Goal: Task Accomplishment & Management: Manage account settings

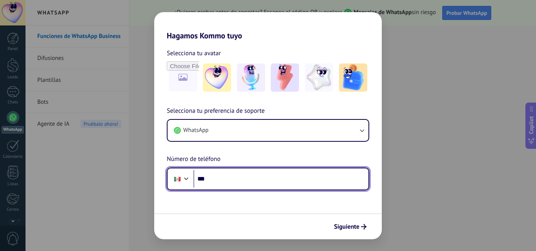
click at [249, 173] on input "***" at bounding box center [280, 179] width 175 height 18
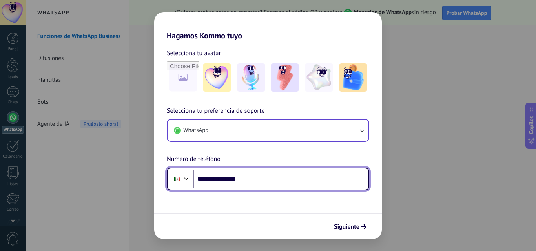
type input "**********"
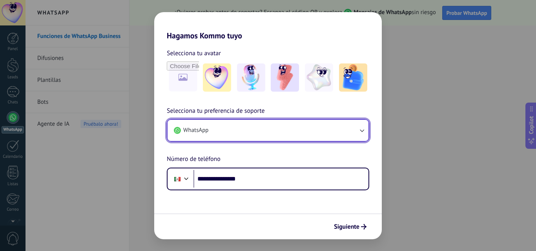
click at [366, 127] on button "WhatsApp" at bounding box center [267, 130] width 201 height 21
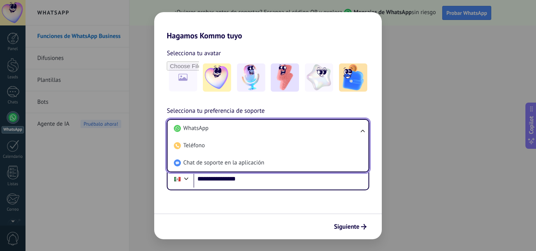
click at [366, 127] on ul "WhatsApp Teléfono Chat de soporte en la aplicación" at bounding box center [268, 145] width 202 height 53
click at [351, 107] on div "**********" at bounding box center [267, 148] width 227 height 84
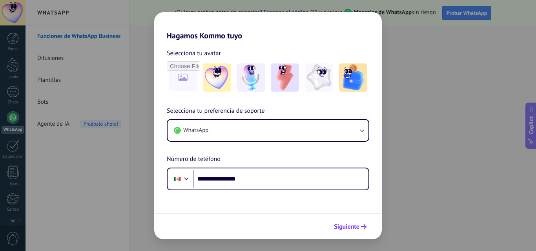
click at [354, 225] on span "Siguiente" at bounding box center [346, 226] width 25 height 5
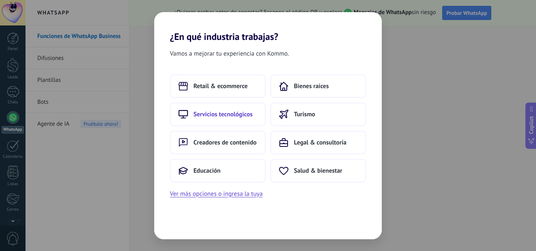
click at [245, 114] on span "Servicios tecnológicos" at bounding box center [222, 115] width 59 height 8
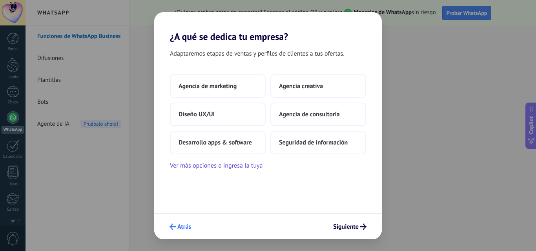
click at [181, 226] on span "Atrás" at bounding box center [184, 226] width 14 height 5
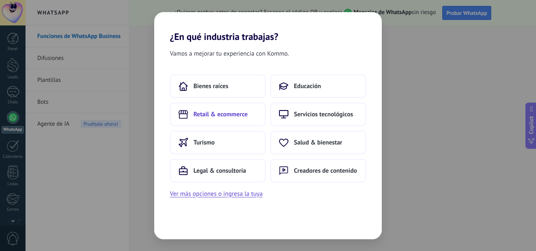
click at [209, 117] on span "Retail & ecommerce" at bounding box center [220, 115] width 54 height 8
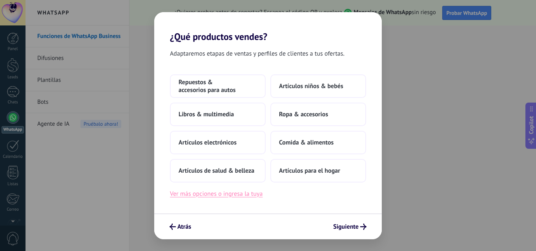
click at [203, 195] on button "Ver más opciones o ingresa la tuya" at bounding box center [216, 194] width 93 height 10
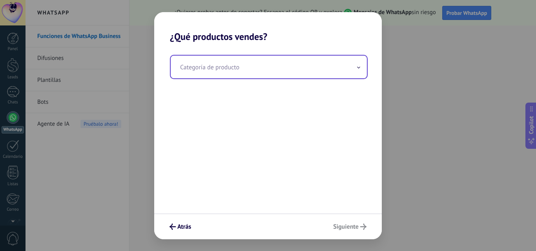
click at [231, 75] on input "text" at bounding box center [269, 67] width 196 height 23
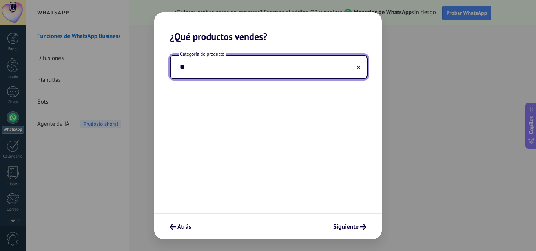
type input "*"
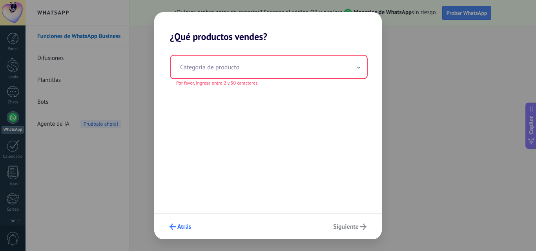
click at [184, 232] on button "Atrás" at bounding box center [180, 226] width 29 height 13
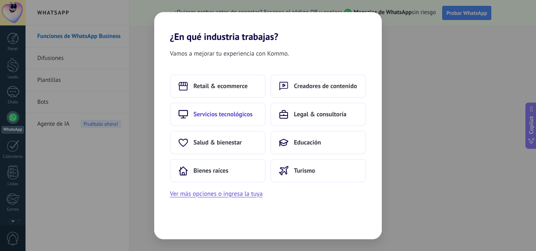
click at [233, 117] on span "Servicios tecnológicos" at bounding box center [222, 115] width 59 height 8
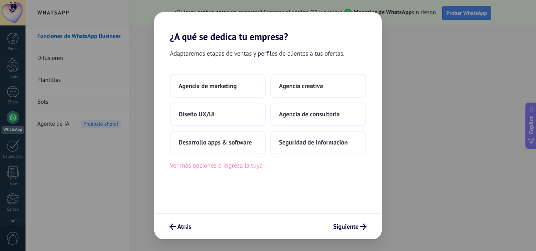
click at [213, 167] on button "Ver más opciones o ingresa la tuya" at bounding box center [216, 166] width 93 height 10
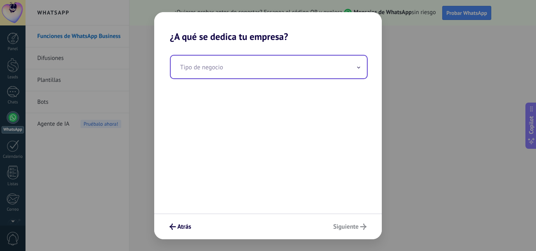
click at [229, 68] on input "text" at bounding box center [269, 67] width 196 height 23
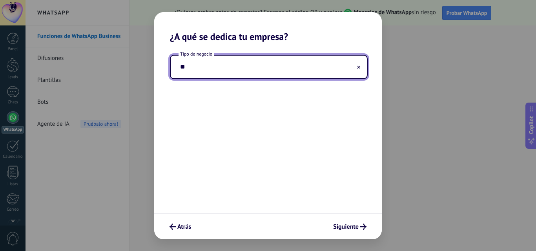
type input "*"
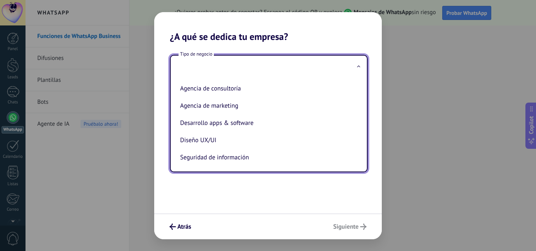
scroll to position [18, 0]
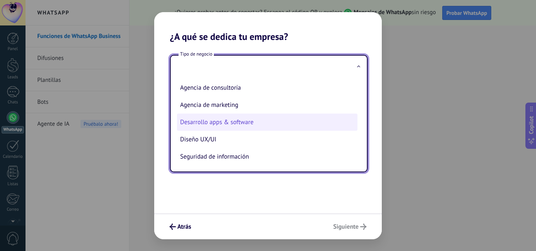
click at [240, 124] on li "Desarrollo apps & software" at bounding box center [267, 122] width 180 height 17
type input "**********"
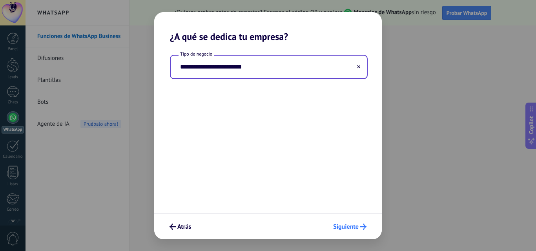
click at [353, 224] on span "Siguiente" at bounding box center [345, 226] width 25 height 5
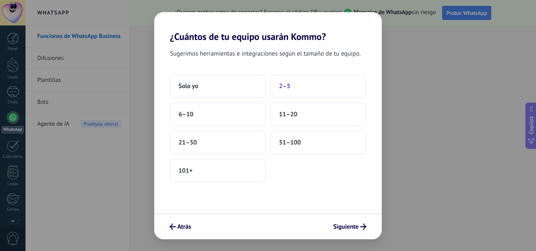
click at [311, 89] on button "2–5" at bounding box center [318, 87] width 96 height 24
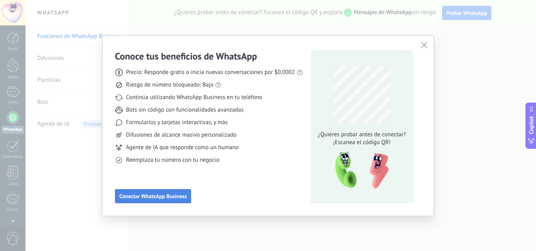
click at [174, 199] on span "Conectar WhatsApp Business" at bounding box center [152, 196] width 67 height 5
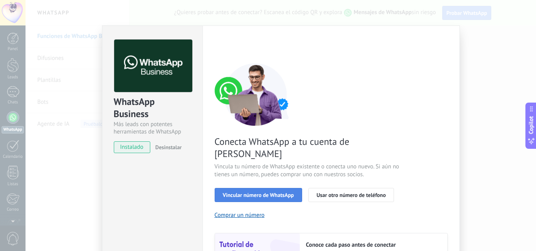
click at [275, 193] on span "Vincular número de WhatsApp" at bounding box center [258, 195] width 71 height 5
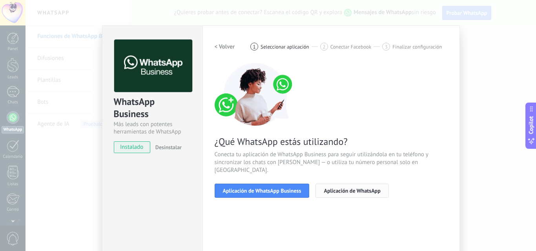
click at [329, 188] on span "Aplicación de WhatsApp" at bounding box center [352, 190] width 56 height 5
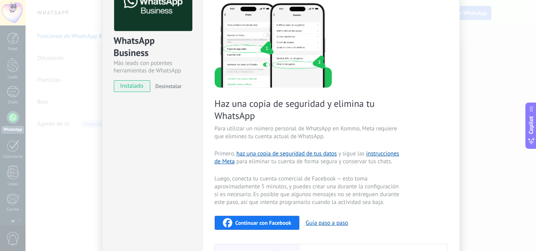
scroll to position [39, 0]
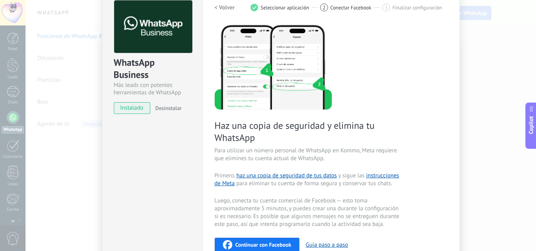
click at [177, 108] on span "Desinstalar" at bounding box center [168, 108] width 26 height 7
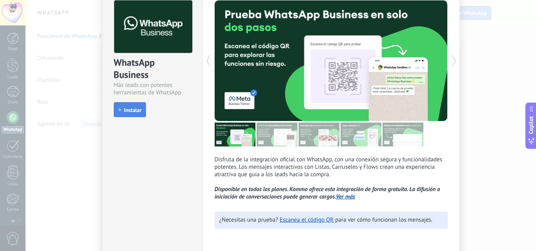
click at [129, 106] on button "Instalar" at bounding box center [130, 109] width 32 height 15
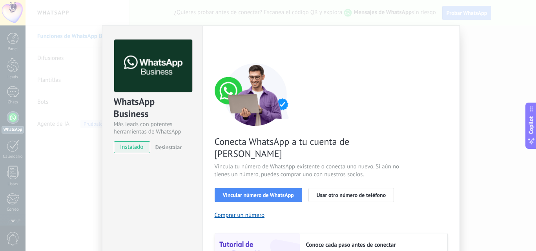
scroll to position [97, 0]
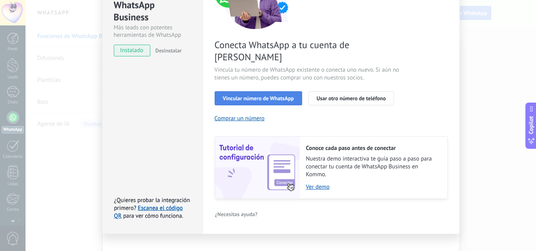
click at [278, 96] on span "Vincular número de WhatsApp" at bounding box center [258, 98] width 71 height 5
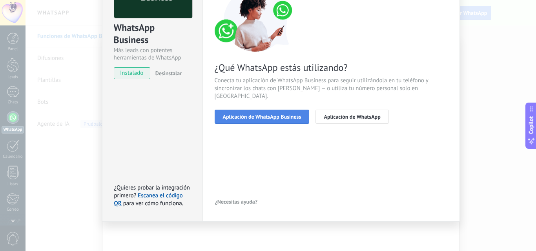
click at [270, 114] on span "Aplicación de WhatsApp Business" at bounding box center [262, 116] width 78 height 5
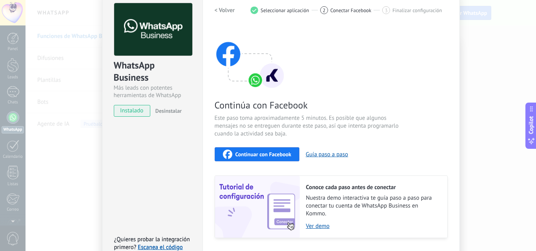
scroll to position [0, 0]
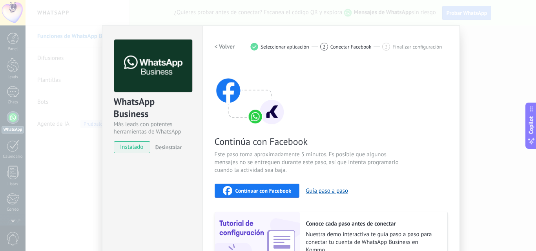
click at [465, 37] on div "WhatsApp Business Más leads con potentes herramientas de WhatsApp instalado Des…" at bounding box center [280, 125] width 510 height 251
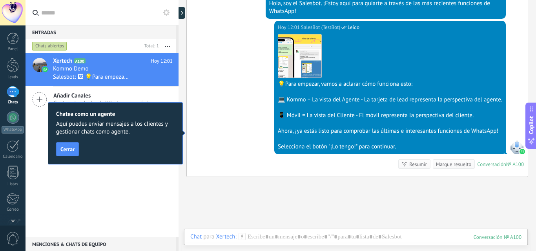
scroll to position [158, 0]
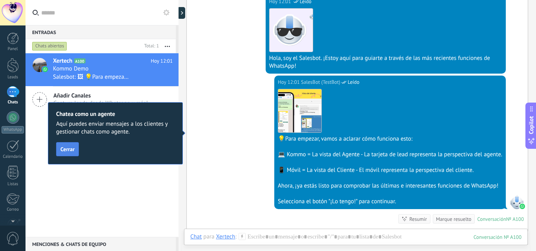
click at [69, 151] on span "Cerrar" at bounding box center [67, 149] width 14 height 5
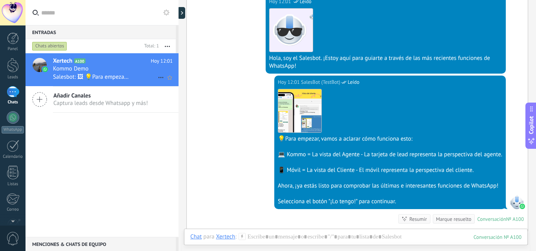
click at [122, 68] on div "Kommo Demo" at bounding box center [113, 69] width 120 height 8
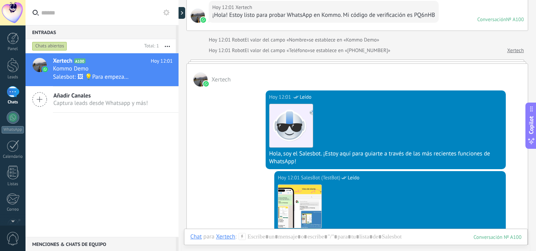
scroll to position [30, 0]
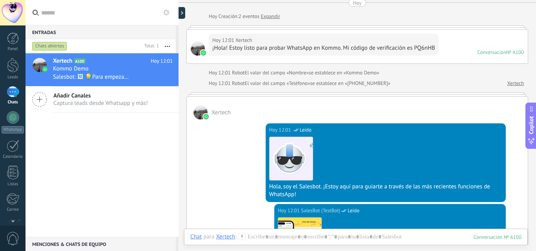
click at [215, 113] on span "Xertech" at bounding box center [220, 112] width 19 height 7
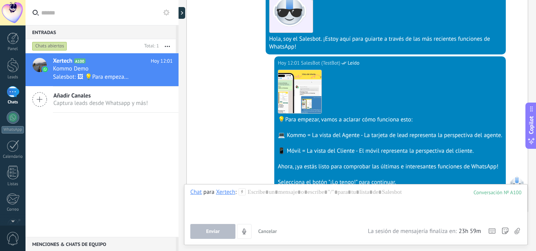
scroll to position [226, 0]
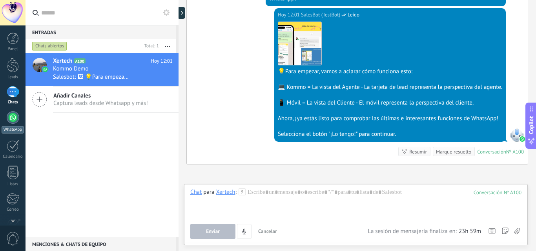
click at [11, 119] on div at bounding box center [13, 117] width 13 height 13
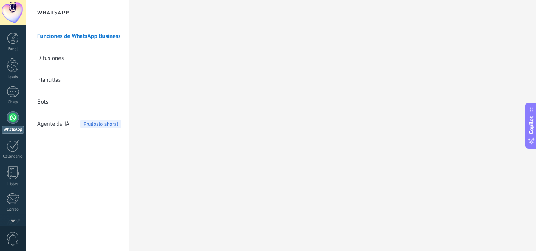
click at [64, 60] on link "Difusiones" at bounding box center [79, 58] width 84 height 22
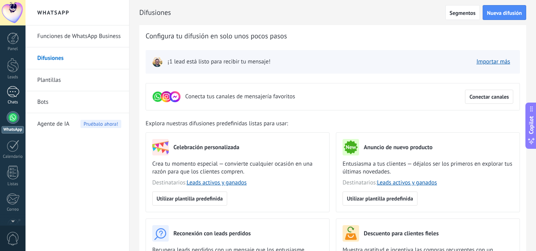
click at [14, 90] on div "1" at bounding box center [13, 91] width 13 height 11
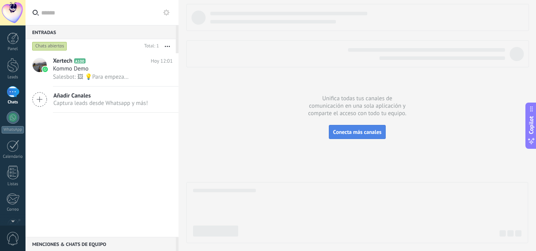
click at [340, 133] on span "Conecta más canales" at bounding box center [357, 132] width 48 height 7
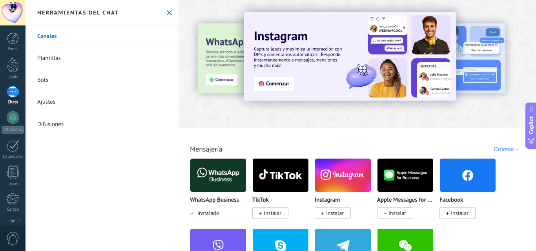
click at [169, 11] on button at bounding box center [169, 12] width 7 height 7
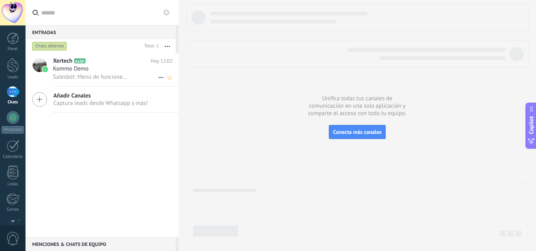
click at [129, 74] on h3 "Salesbot: Menú de funciones de WhatsApp ¡Desbloquea la mensajería mejorada en W…" at bounding box center [93, 77] width 80 height 8
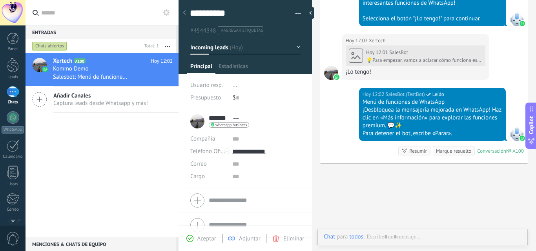
scroll to position [12, 0]
click at [311, 12] on div at bounding box center [312, 13] width 12 height 12
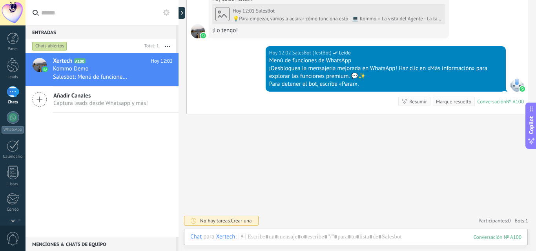
scroll to position [383, 0]
click at [184, 13] on div at bounding box center [183, 13] width 12 height 12
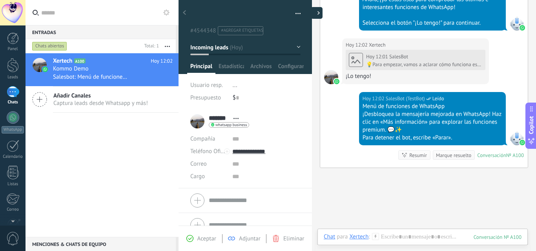
type textarea "**********"
click at [183, 15] on icon at bounding box center [184, 12] width 3 height 5
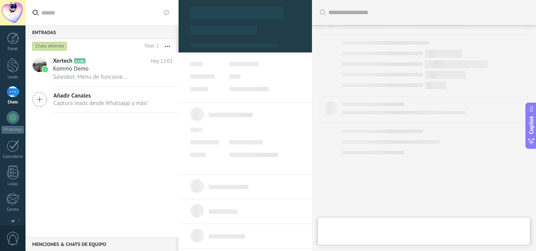
click at [169, 14] on icon at bounding box center [166, 12] width 6 height 6
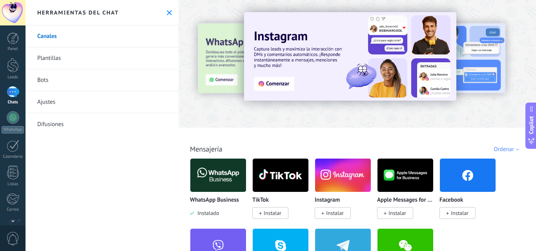
click at [169, 14] on button at bounding box center [169, 12] width 7 height 7
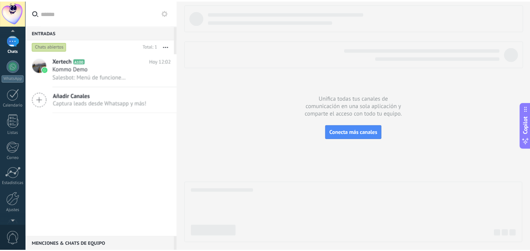
scroll to position [75, 0]
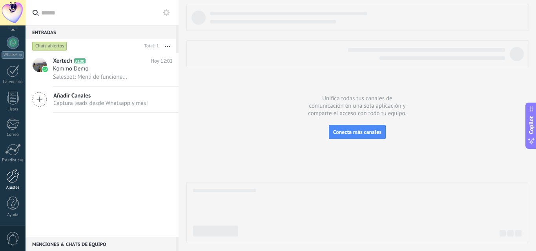
click at [10, 180] on div at bounding box center [12, 176] width 13 height 14
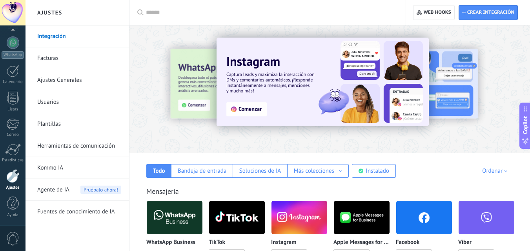
click at [56, 98] on link "Usuarios" at bounding box center [79, 102] width 84 height 22
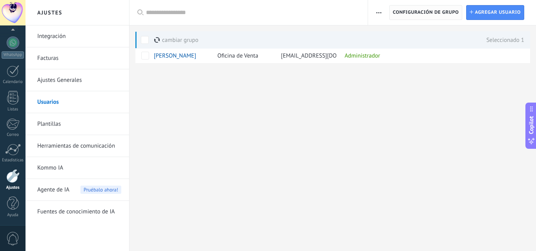
click at [441, 16] on span "Configuración de grupo" at bounding box center [426, 12] width 66 height 14
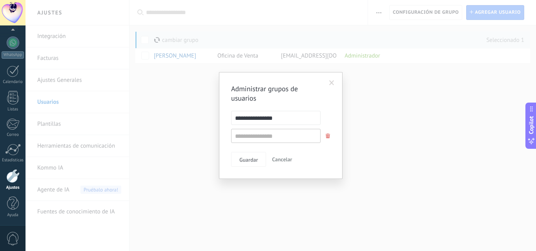
click at [286, 158] on span "Cancelar" at bounding box center [282, 159] width 20 height 7
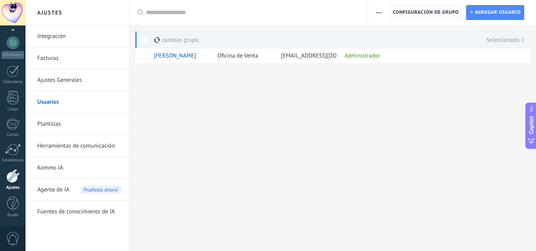
click at [407, 14] on span "Configuración de grupo" at bounding box center [426, 12] width 66 height 14
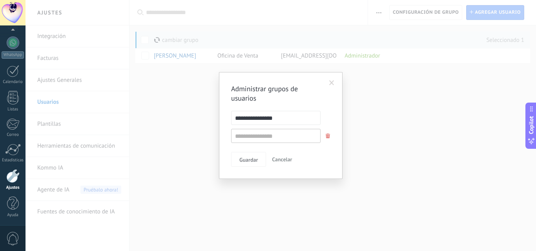
click at [326, 136] on span at bounding box center [327, 136] width 5 height 5
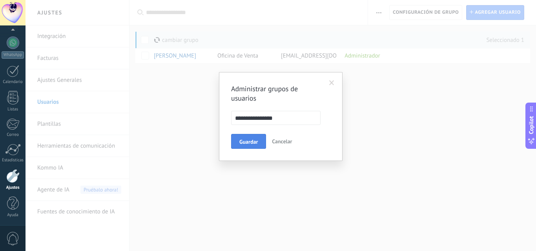
click at [257, 144] on span "Guardar" at bounding box center [248, 141] width 18 height 5
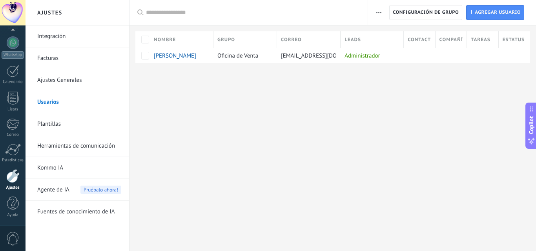
click at [59, 78] on link "Ajustes Generales" at bounding box center [79, 80] width 84 height 22
